Goal: Task Accomplishment & Management: Use online tool/utility

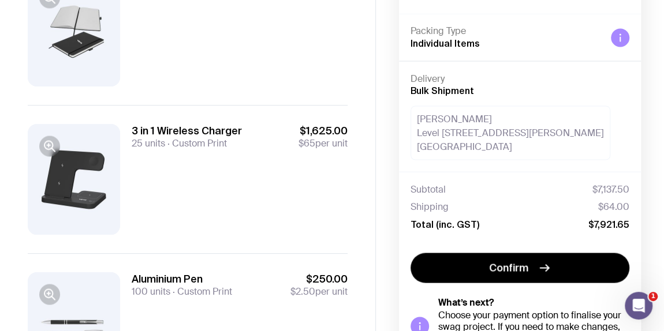
scroll to position [1050, 0]
drag, startPoint x: 546, startPoint y: 203, endPoint x: 650, endPoint y: 117, distance: 134.9
click at [650, 117] on div "JZ0PSU63 Vevo Hide Details Packing Type Individual Items Delivery Bulk Shipment…" at bounding box center [520, 184] width 288 height 481
drag, startPoint x: 436, startPoint y: 1, endPoint x: 394, endPoint y: 234, distance: 237.5
click at [394, 234] on div "JZ0PSU63 Vevo Hide Details Packing Type Individual Items Delivery Bulk Shipment…" at bounding box center [520, 184] width 288 height 481
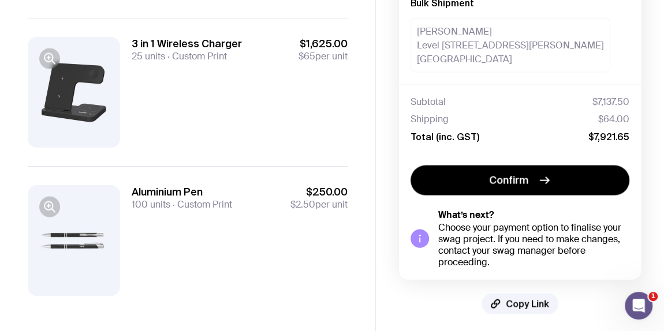
scroll to position [1141, 0]
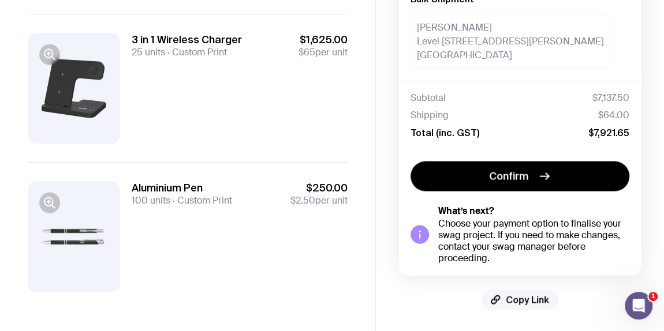
click at [536, 300] on span "Copy Link" at bounding box center [527, 300] width 43 height 12
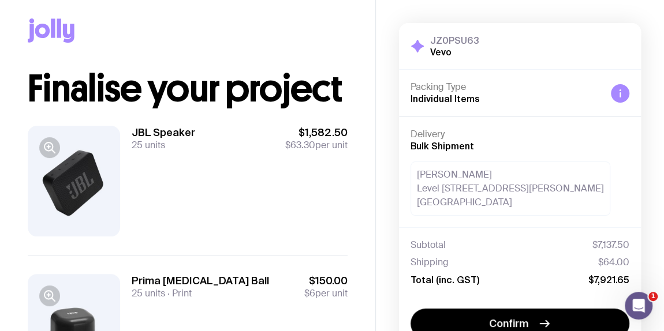
scroll to position [0, 0]
